Goal: Find specific page/section: Find specific page/section

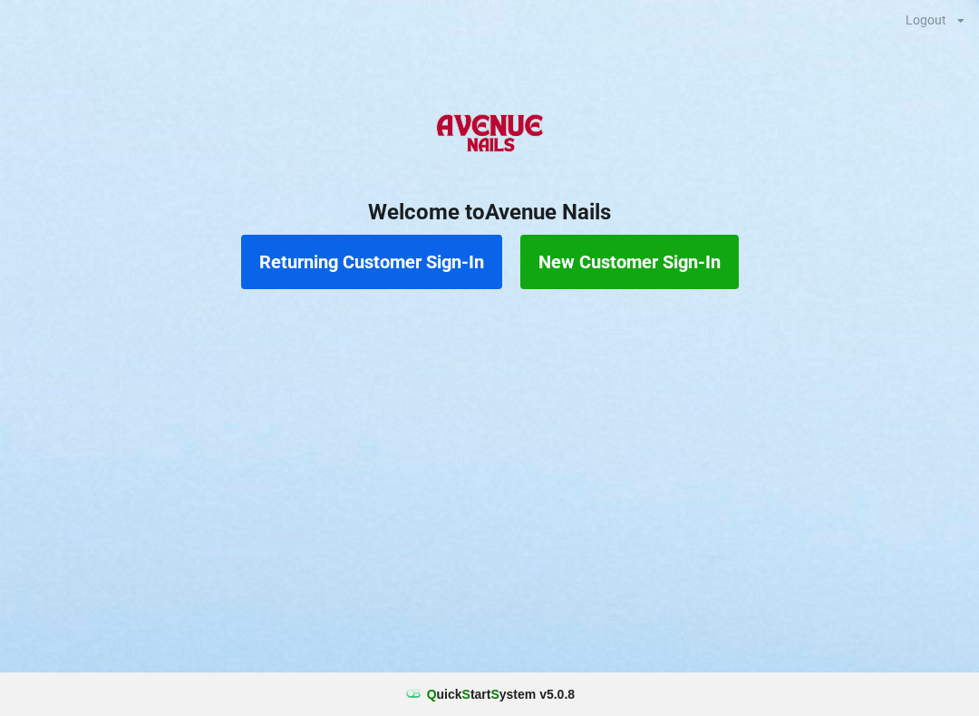
click at [375, 276] on button "Returning Customer Sign-In" at bounding box center [371, 262] width 261 height 54
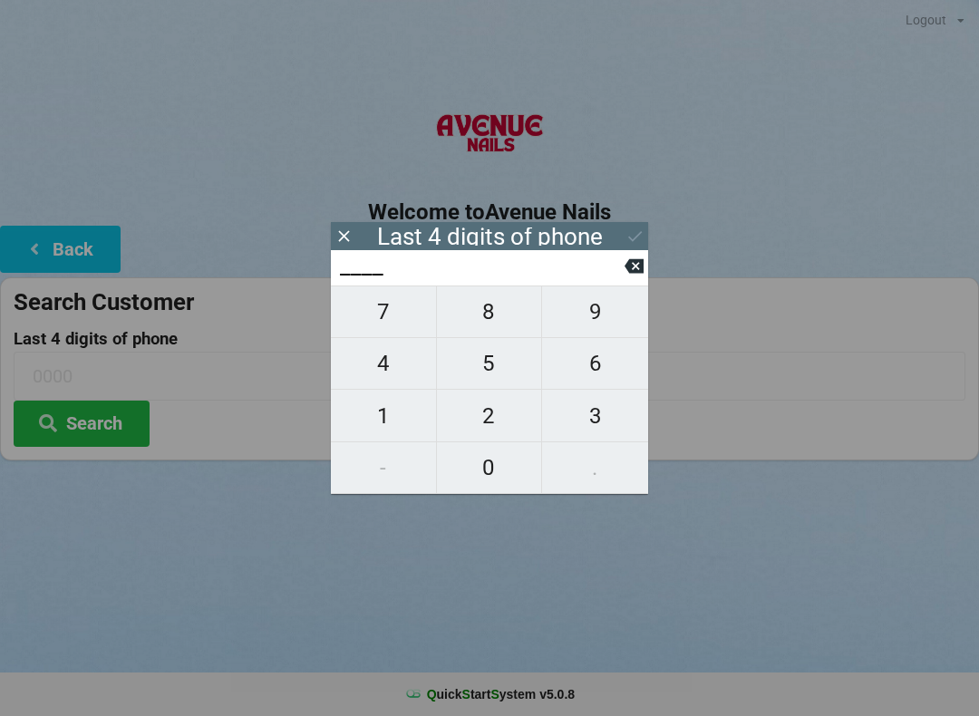
click at [607, 404] on span "3" at bounding box center [595, 416] width 106 height 38
type input "3___"
click at [403, 353] on span "4" at bounding box center [383, 363] width 105 height 38
type input "34__"
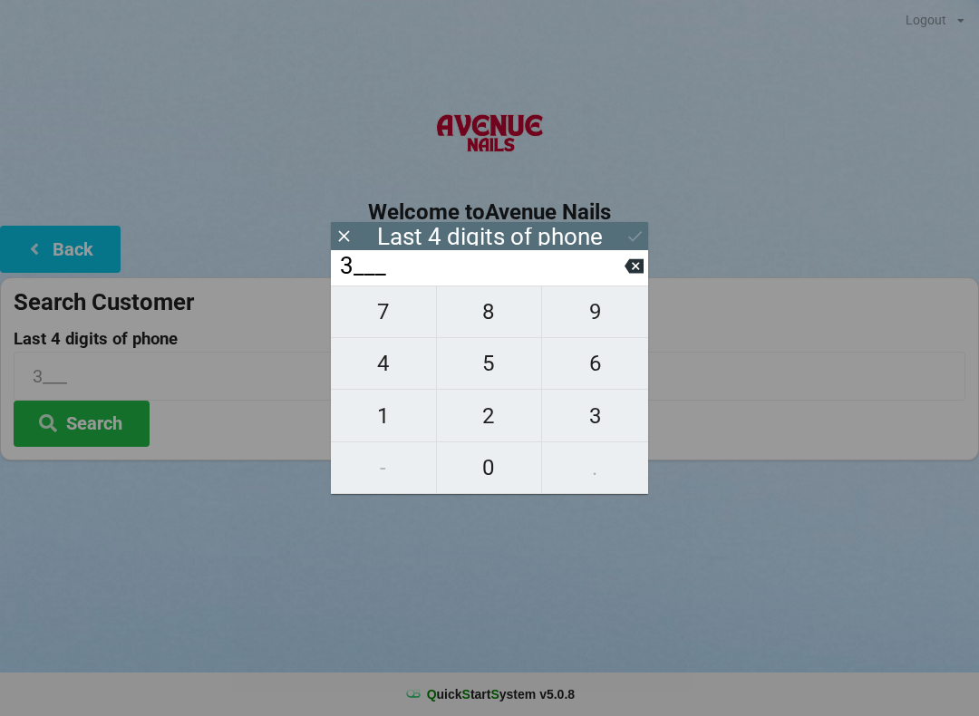
type input "34__"
click at [497, 299] on button "8" at bounding box center [490, 312] width 106 height 53
type input "348_"
click at [504, 315] on span "8" at bounding box center [489, 312] width 105 height 38
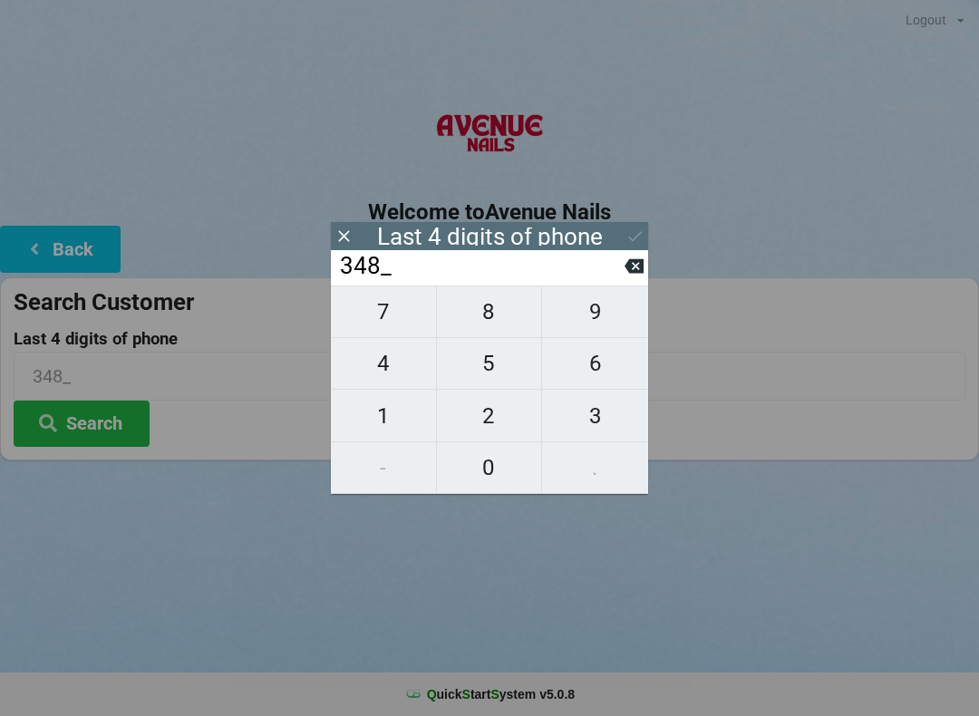
type input "3488"
click at [103, 414] on button "Search" at bounding box center [82, 424] width 136 height 46
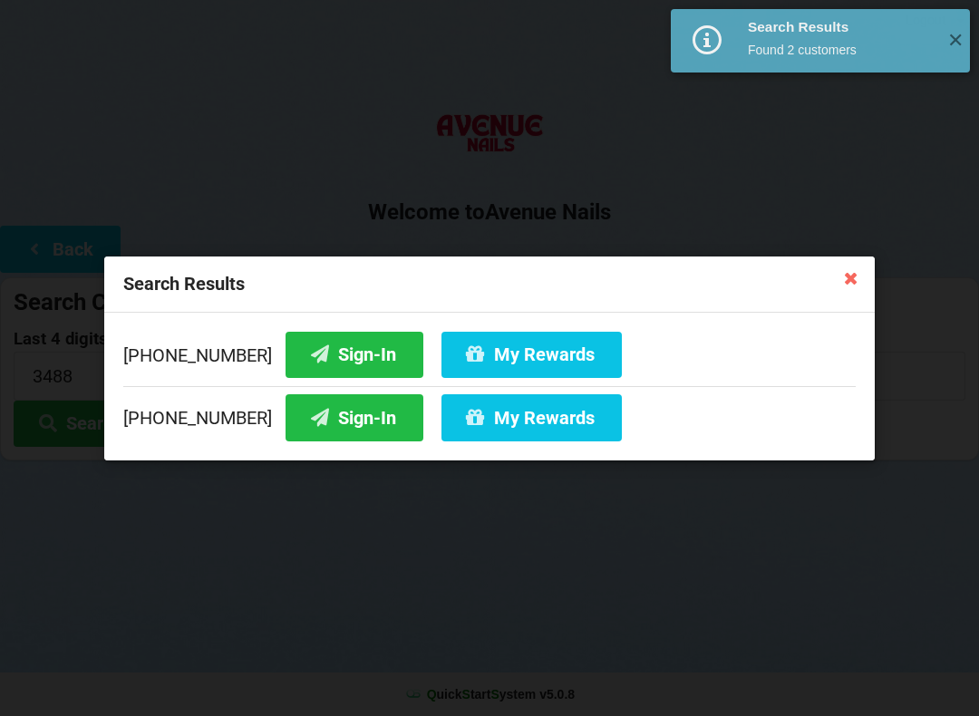
click at [524, 351] on button "My Rewards" at bounding box center [531, 354] width 180 height 46
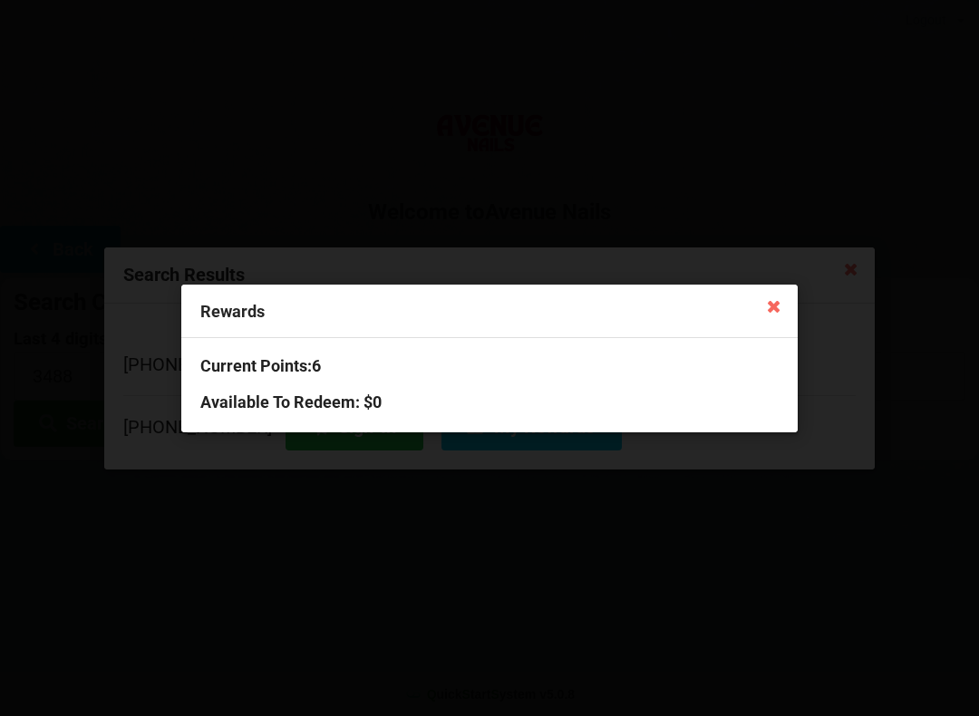
click at [777, 294] on icon at bounding box center [774, 305] width 29 height 29
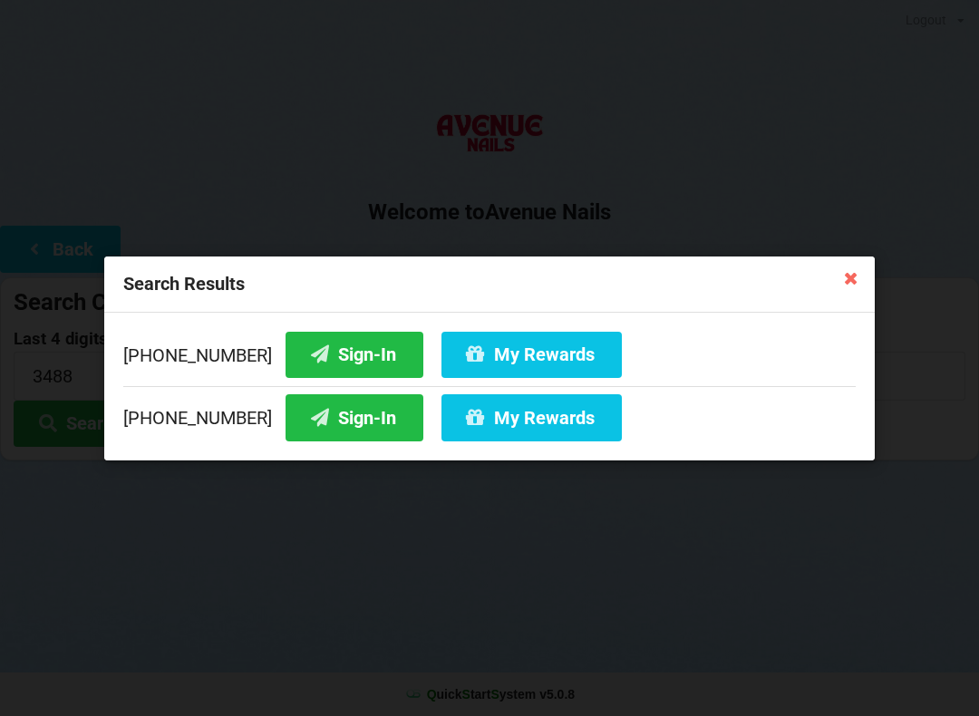
click at [307, 350] on button "Sign-In" at bounding box center [355, 354] width 138 height 46
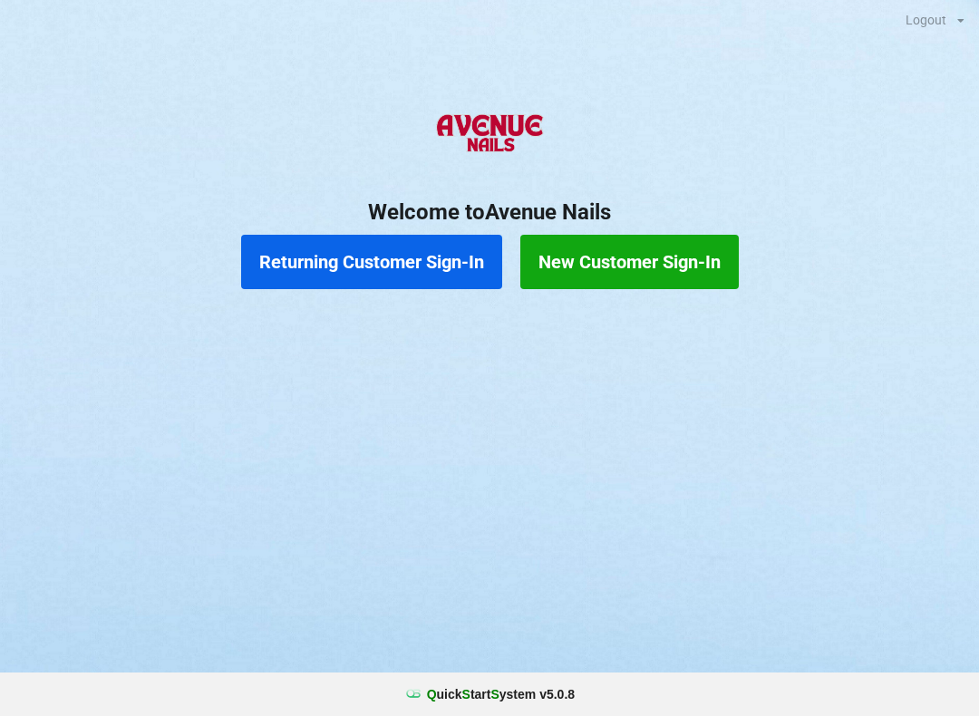
click at [376, 267] on button "Returning Customer Sign-In" at bounding box center [371, 262] width 261 height 54
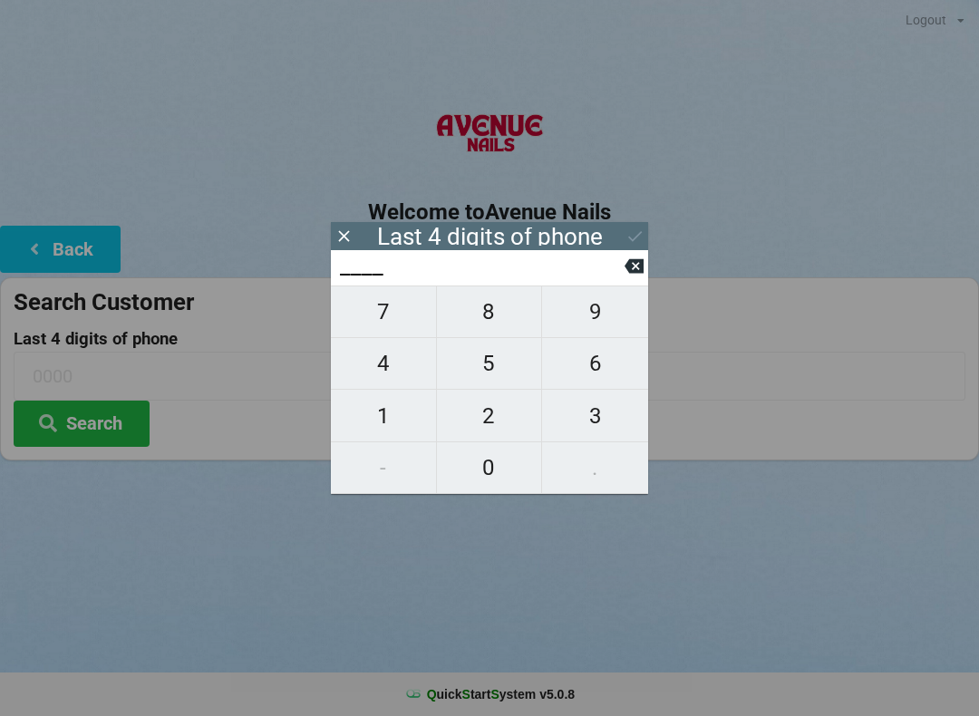
click at [603, 331] on span "9" at bounding box center [595, 312] width 106 height 38
type input "9___"
click at [603, 331] on span "9" at bounding box center [595, 312] width 106 height 38
type input "99__"
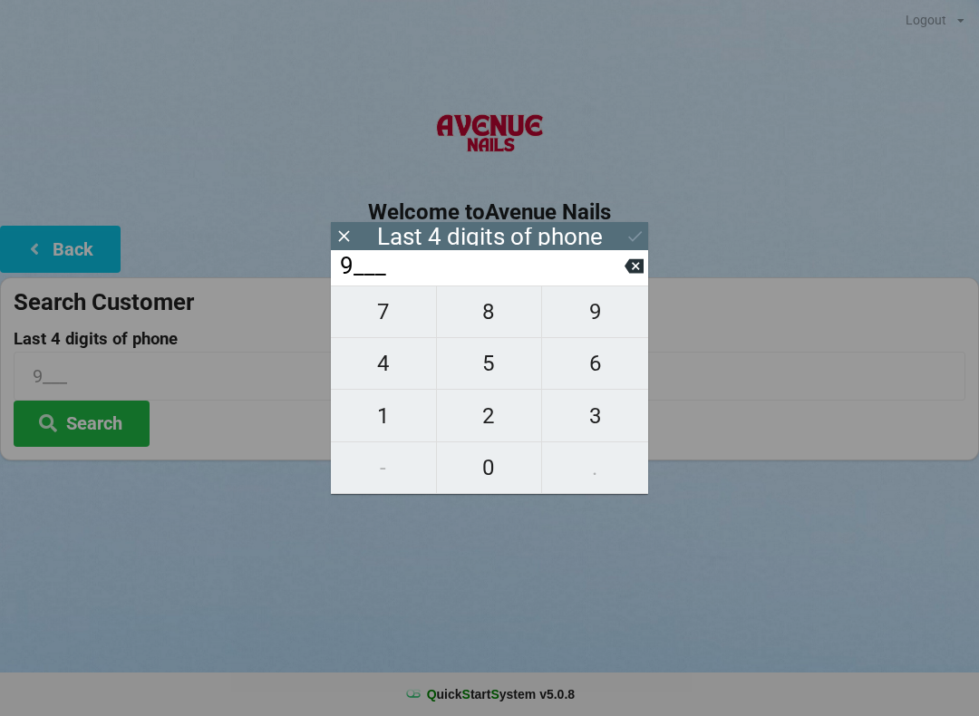
type input "99__"
click at [598, 381] on span "6" at bounding box center [595, 363] width 106 height 38
type input "996_"
click at [615, 328] on span "9" at bounding box center [595, 312] width 106 height 38
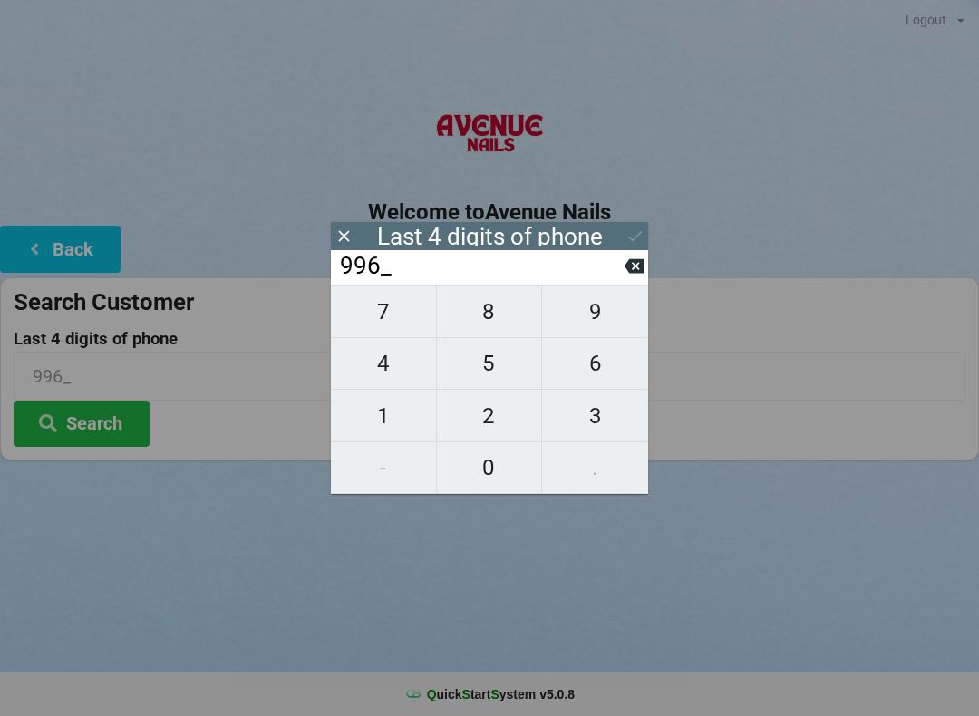
type input "9969"
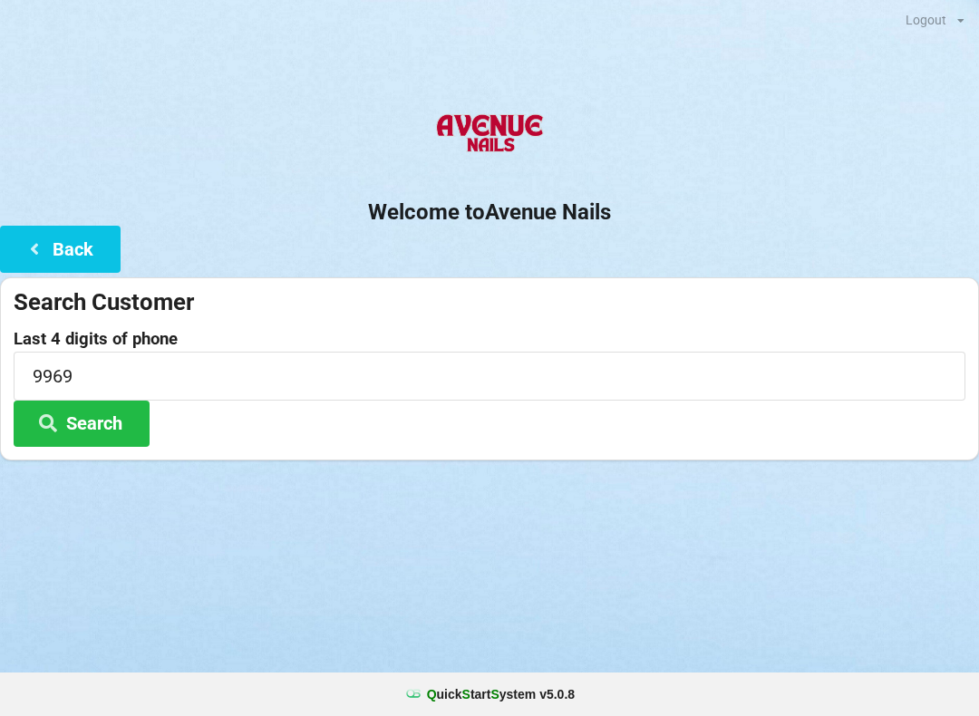
click at [118, 435] on button "Search" at bounding box center [82, 424] width 136 height 46
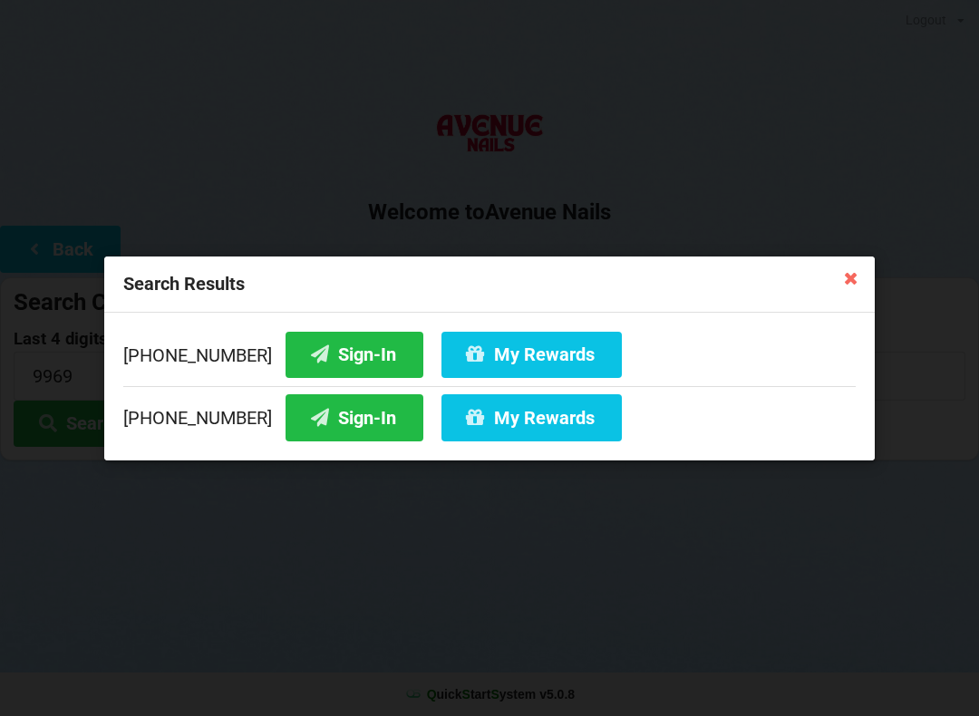
click at [328, 422] on button "Sign-In" at bounding box center [355, 417] width 138 height 46
